Goal: Task Accomplishment & Management: Manage account settings

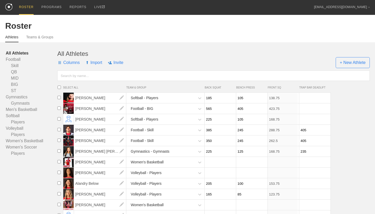
click at [73, 62] on span "Columns" at bounding box center [68, 63] width 22 height 16
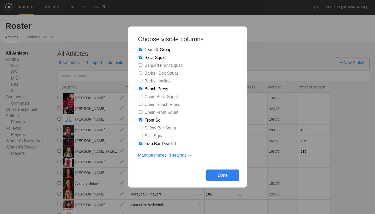
click at [178, 154] on link "Manage maxes in settings →" at bounding box center [165, 155] width 54 height 5
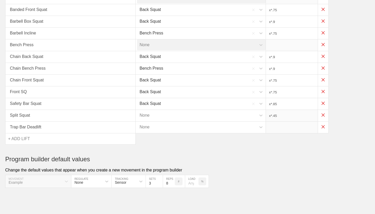
scroll to position [85, 0]
click at [29, 139] on div "+ ADD LIFT" at bounding box center [19, 138] width 22 height 11
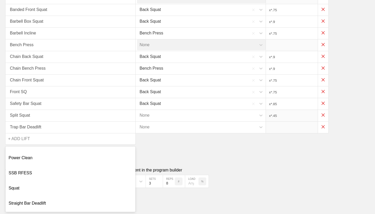
scroll to position [178, 0]
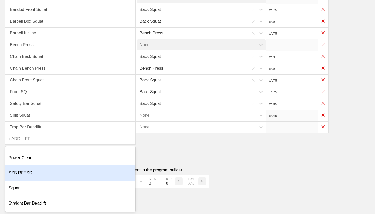
click at [31, 173] on div "SSB RFESS" at bounding box center [70, 172] width 130 height 15
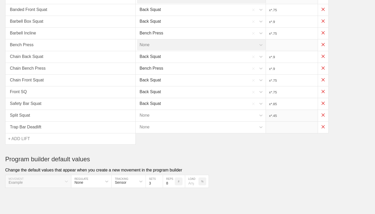
type input "x*.85"
type input "x*.45"
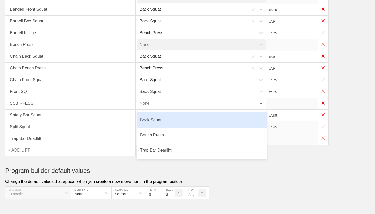
click at [189, 100] on div "None" at bounding box center [196, 103] width 119 height 11
click at [180, 119] on div "Back Squat" at bounding box center [202, 119] width 130 height 15
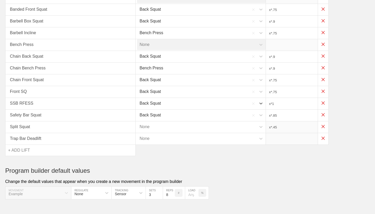
click at [279, 103] on input "x*1" at bounding box center [292, 103] width 52 height 11
type input "x*.5"
click at [360, 108] on div "SSB RFESS Back Squat x*.5" at bounding box center [187, 104] width 365 height 12
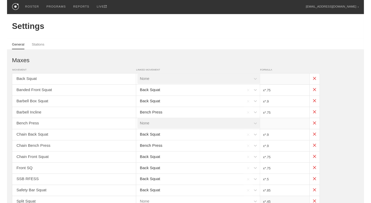
scroll to position [0, 0]
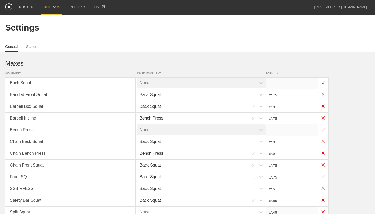
click at [58, 5] on div "PROGRAMS" at bounding box center [51, 7] width 20 height 15
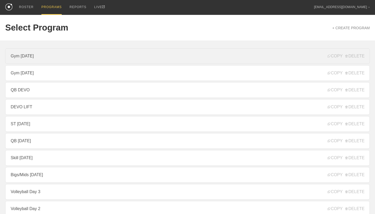
click at [55, 58] on link "Gym [DATE]" at bounding box center [187, 56] width 365 height 16
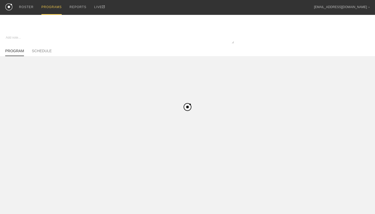
type textarea "x"
type input "Gym [DATE]"
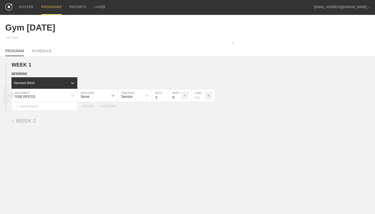
click at [109, 93] on div at bounding box center [112, 95] width 9 height 9
click at [102, 121] on div "Load" at bounding box center [98, 118] width 40 height 9
click at [133, 98] on input "2" at bounding box center [126, 95] width 17 height 12
click at [133, 98] on input "1" at bounding box center [126, 95] width 17 height 12
click at [133, 96] on input "2" at bounding box center [126, 95] width 17 height 12
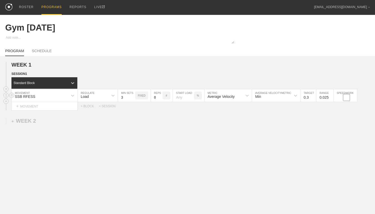
click at [133, 96] on input "3" at bounding box center [126, 95] width 17 height 12
type input "4"
click at [133, 96] on input "4" at bounding box center [126, 95] width 17 height 12
click at [162, 112] on div "WEEK 1 DUPLICATE DELETE SESSION 1 Standard Block DUPLICATE INSERT MOVEMENT AFTE…" at bounding box center [187, 129] width 375 height 146
click at [186, 96] on input "number" at bounding box center [183, 95] width 21 height 12
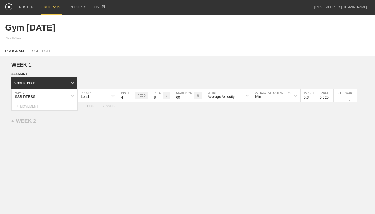
type input "60"
click at [255, 131] on div "WEEK 1 DUPLICATE DELETE SESSION 1 Standard Block DUPLICATE INSERT MOVEMENT AFTE…" at bounding box center [187, 129] width 375 height 146
click at [309, 97] on input "0.3" at bounding box center [309, 95] width 16 height 12
type input "0.55"
click at [328, 96] on input "0.025" at bounding box center [324, 95] width 17 height 12
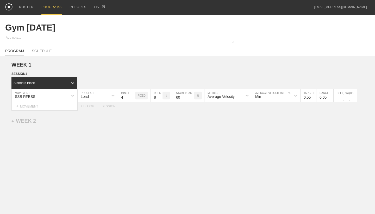
type input "0.05"
click at [338, 141] on div "WEEK 1 DUPLICATE DELETE SESSION 1 Standard Block DUPLICATE INSERT MOVEMENT AFTE…" at bounding box center [187, 129] width 375 height 146
click at [42, 50] on link "SCHEDULE" at bounding box center [42, 52] width 20 height 7
type textarea "x"
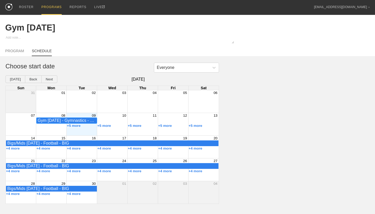
click at [87, 118] on div "Gym [DATE] - Gymnastics - Gymnasts" at bounding box center [67, 120] width 58 height 5
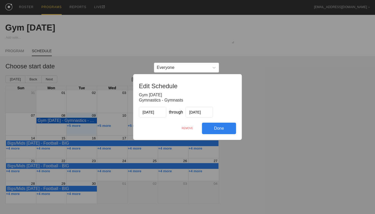
click at [188, 128] on div "REMOVE" at bounding box center [187, 127] width 29 height 11
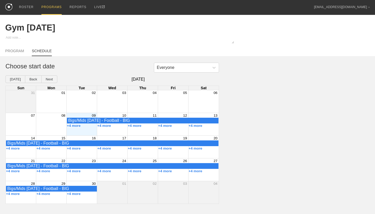
click at [115, 130] on div "Month View" at bounding box center [112, 124] width 30 height 22
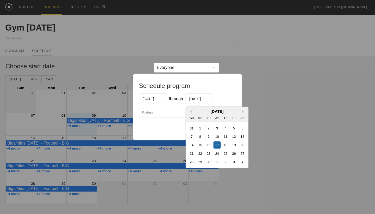
click at [198, 100] on input "[DATE]" at bounding box center [199, 98] width 27 height 11
click at [224, 137] on div "11" at bounding box center [225, 136] width 7 height 7
type input "[DATE]"
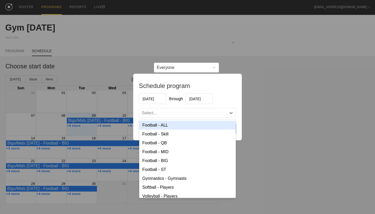
click at [209, 110] on div "Select..." at bounding box center [187, 112] width 97 height 9
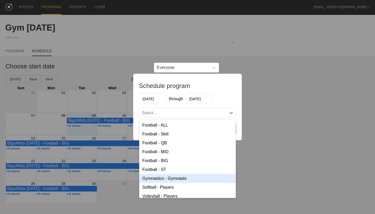
click at [186, 179] on div "Gymnastics - Gymnasts" at bounding box center [187, 178] width 97 height 9
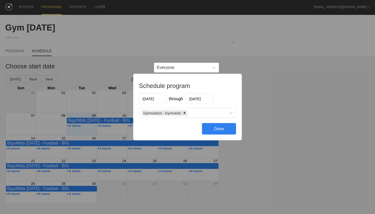
click at [218, 128] on div "Done" at bounding box center [219, 128] width 34 height 11
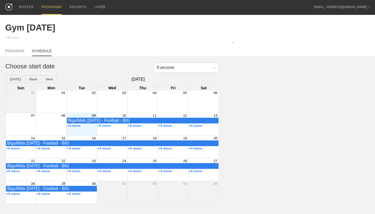
click at [120, 130] on div "Month View" at bounding box center [112, 124] width 30 height 22
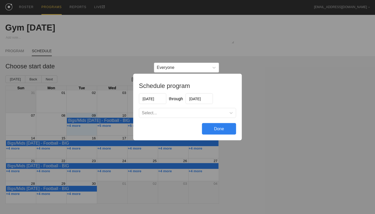
click at [215, 129] on div "Done" at bounding box center [219, 128] width 34 height 11
click at [216, 129] on div "Done" at bounding box center [219, 128] width 34 height 11
click at [241, 66] on div "Schedule program [DATE] through [DATE] Select... Done" at bounding box center [187, 107] width 375 height 214
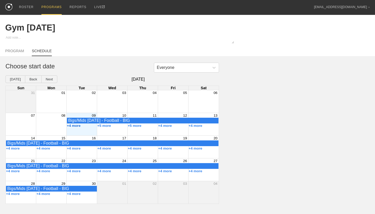
click at [76, 124] on button "+4 more" at bounding box center [74, 125] width 14 height 4
click at [108, 124] on button "+5 more" at bounding box center [104, 125] width 14 height 4
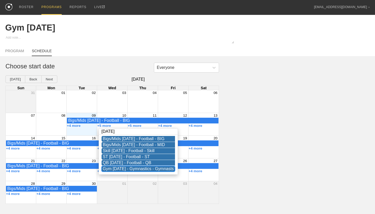
click at [126, 168] on div "Gym [DATE] - Gymnastics - Gymnasts" at bounding box center [138, 168] width 71 height 5
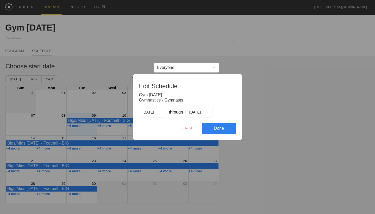
click at [190, 127] on div "REMOVE" at bounding box center [187, 127] width 29 height 11
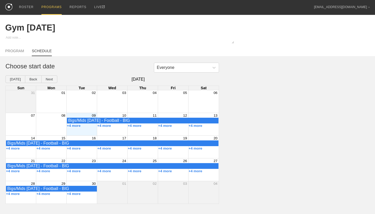
click at [89, 130] on div "Month View" at bounding box center [81, 124] width 30 height 22
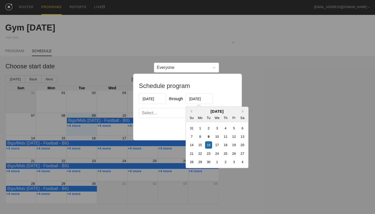
click at [200, 98] on input "[DATE]" at bounding box center [199, 98] width 27 height 11
click at [226, 135] on div "11" at bounding box center [225, 136] width 7 height 7
type input "[DATE]"
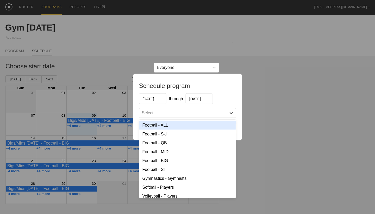
click at [227, 110] on div at bounding box center [231, 112] width 9 height 9
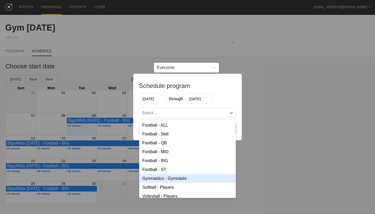
click at [187, 179] on div "Gymnastics - Gymnasts" at bounding box center [187, 178] width 97 height 9
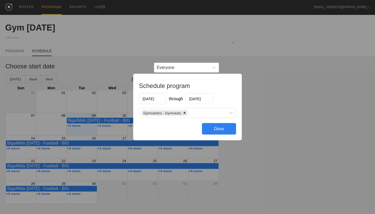
click at [223, 130] on div "Done" at bounding box center [219, 128] width 34 height 11
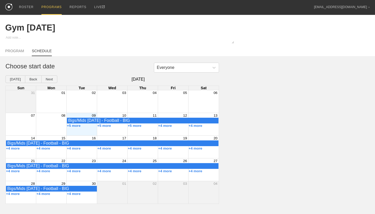
type textarea "x"
